Goal: Information Seeking & Learning: Learn about a topic

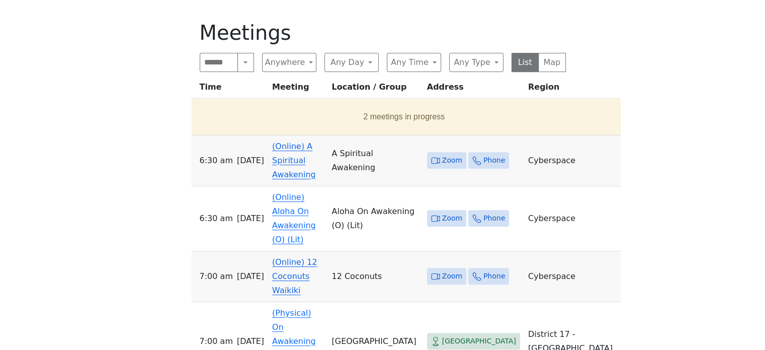
scroll to position [352, 0]
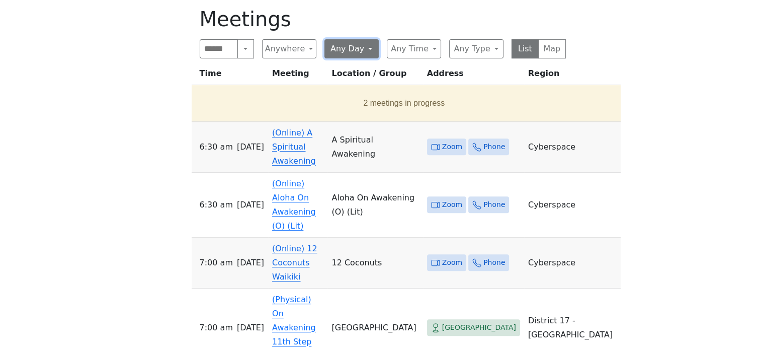
click at [366, 51] on button "Any Day" at bounding box center [351, 48] width 54 height 19
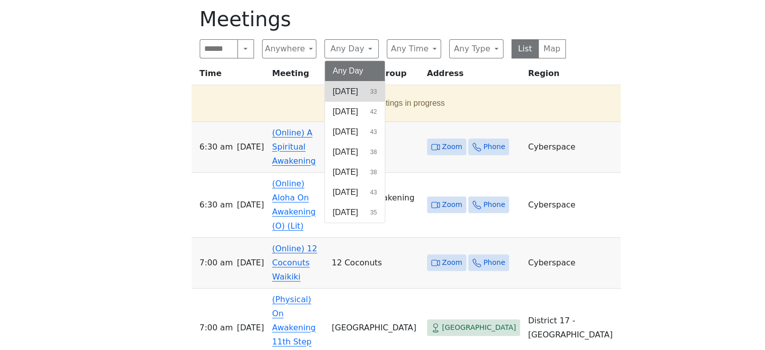
click at [352, 90] on span "[DATE]" at bounding box center [345, 91] width 25 height 12
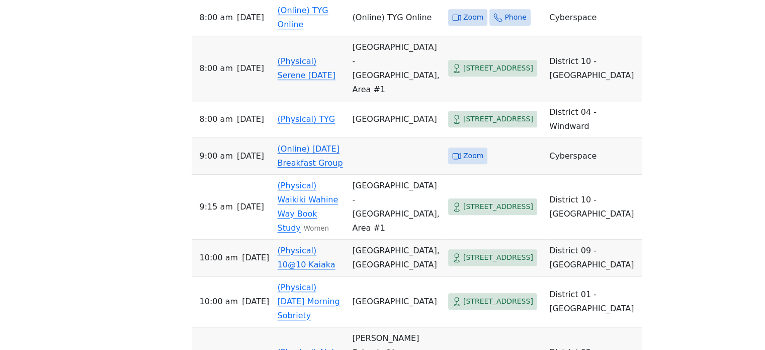
scroll to position [754, 0]
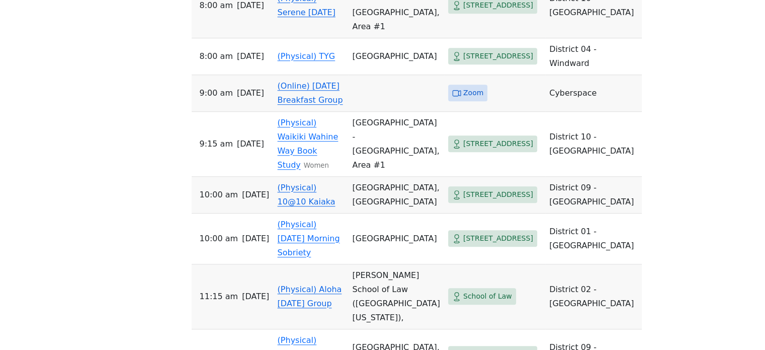
click at [318, 81] on link "(Online) [DATE] Breakfast Group" at bounding box center [310, 93] width 65 height 24
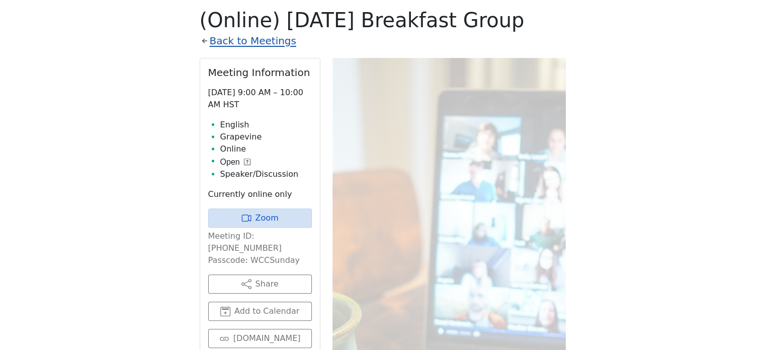
click at [274, 44] on link "Back to Meetings" at bounding box center [253, 41] width 87 height 18
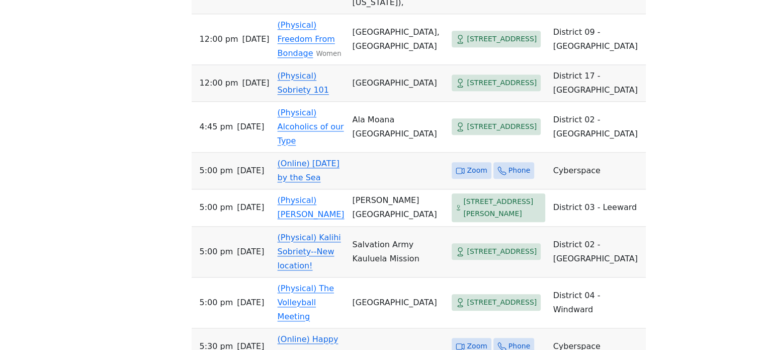
scroll to position [1105, 0]
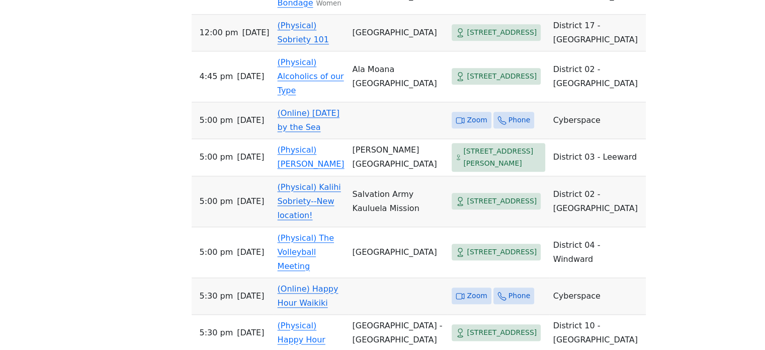
click at [307, 108] on link "(Online) [DATE] by the Sea" at bounding box center [309, 120] width 62 height 24
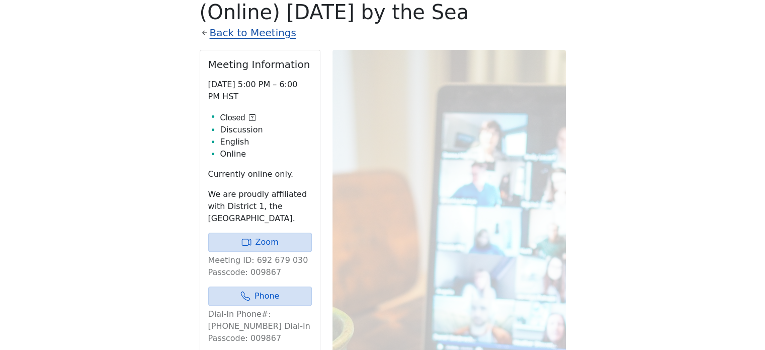
scroll to position [351, 0]
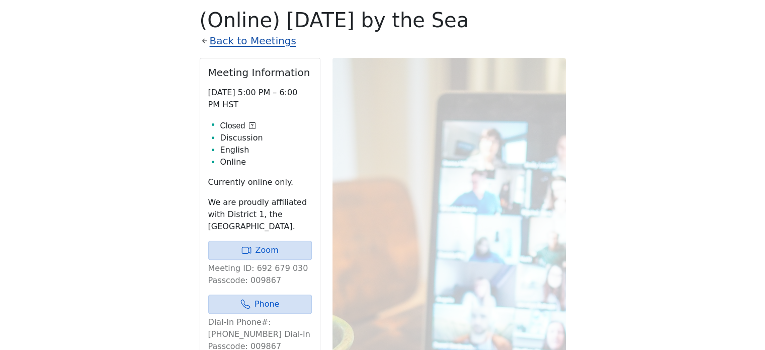
click at [261, 40] on link "Back to Meetings" at bounding box center [253, 41] width 87 height 18
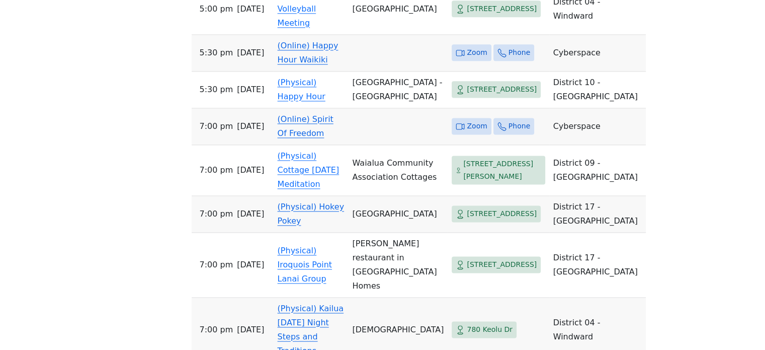
scroll to position [1357, 0]
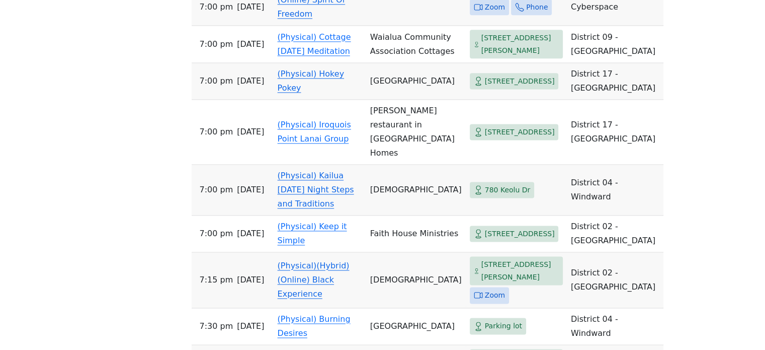
click at [317, 19] on link "(Online) Spirit Of Freedom" at bounding box center [312, 7] width 68 height 24
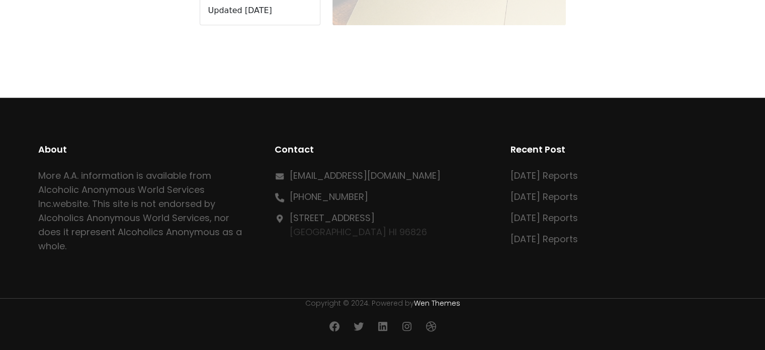
scroll to position [351, 0]
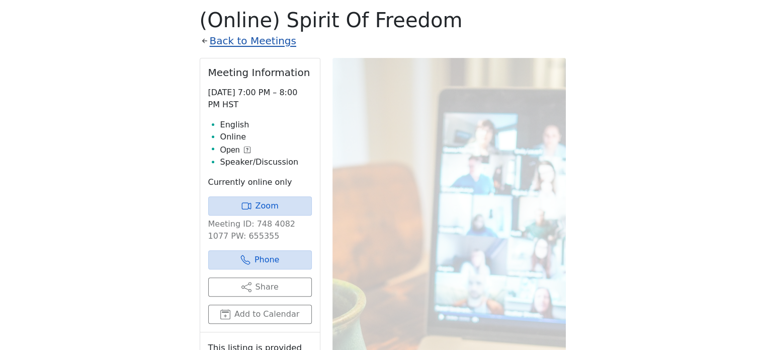
click at [263, 43] on link "Back to Meetings" at bounding box center [253, 41] width 87 height 18
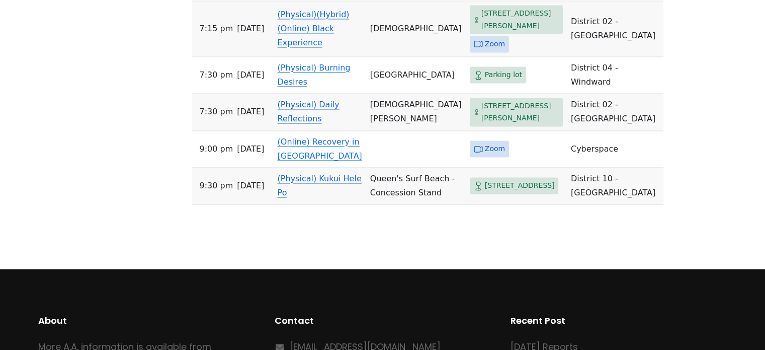
scroll to position [1608, 0]
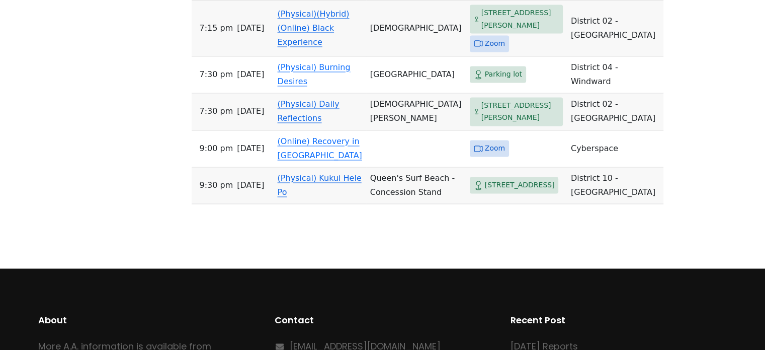
click at [311, 47] on link "(Physical)(Hybrid)(Online) Black Experience" at bounding box center [314, 28] width 72 height 38
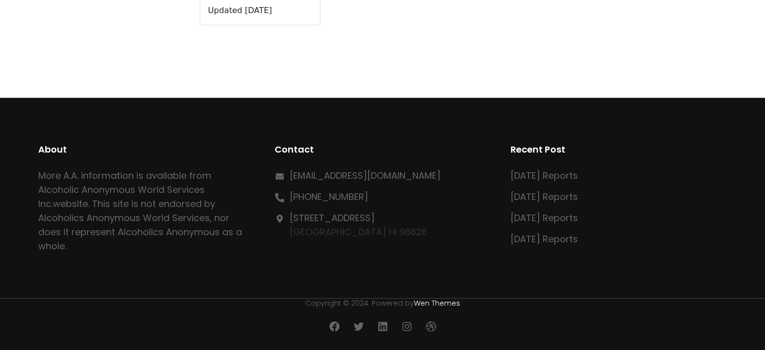
scroll to position [351, 0]
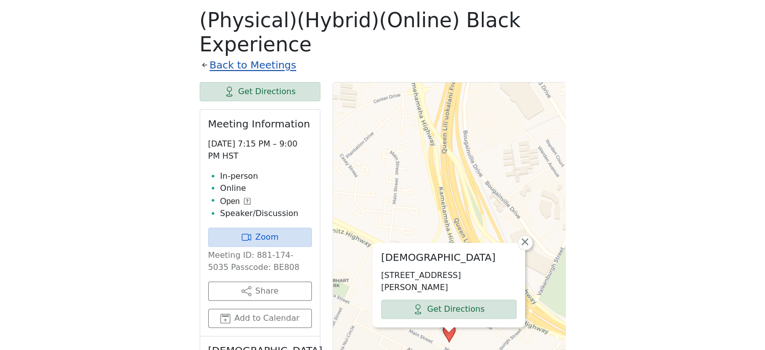
click at [263, 56] on link "Back to Meetings" at bounding box center [253, 65] width 87 height 18
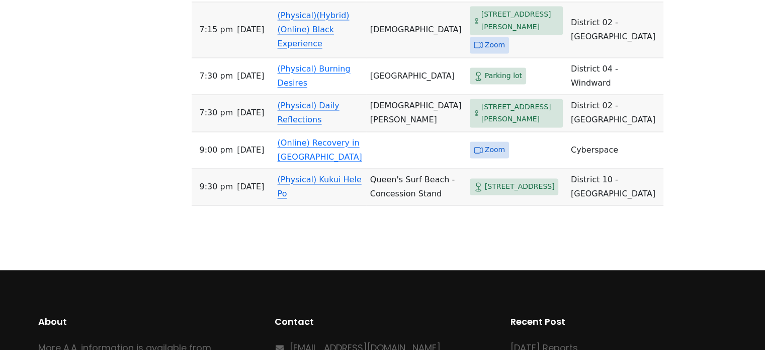
scroll to position [1608, 0]
